Goal: Navigation & Orientation: Go to known website

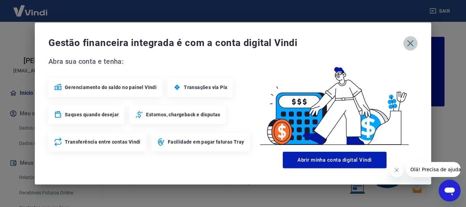
click at [411, 47] on icon "button" at bounding box center [410, 43] width 11 height 11
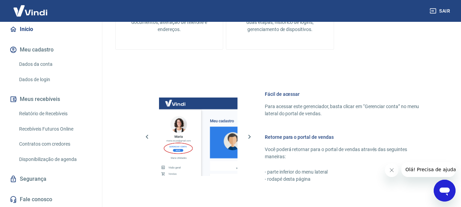
scroll to position [423, 0]
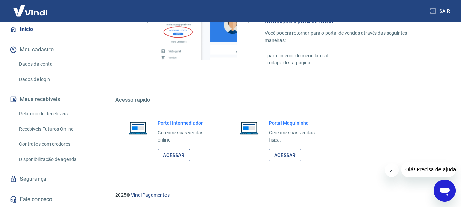
click at [178, 153] on link "Acessar" at bounding box center [174, 155] width 32 height 13
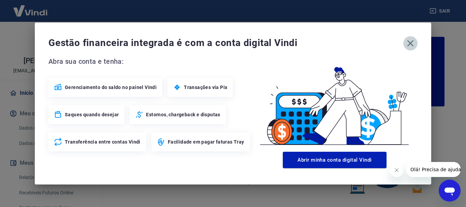
drag, startPoint x: 409, startPoint y: 43, endPoint x: 387, endPoint y: 42, distance: 22.5
click at [410, 43] on icon "button" at bounding box center [410, 43] width 11 height 11
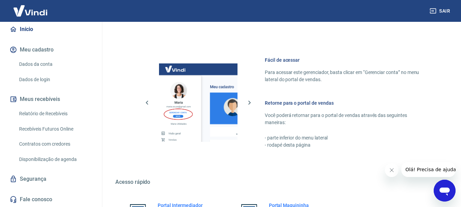
scroll to position [423, 0]
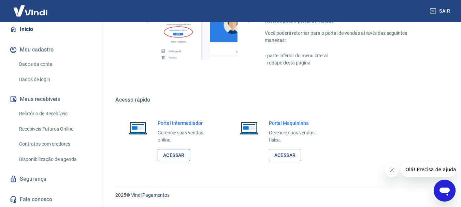
click at [176, 152] on link "Acessar" at bounding box center [174, 155] width 32 height 13
